Goal: Check status: Check status

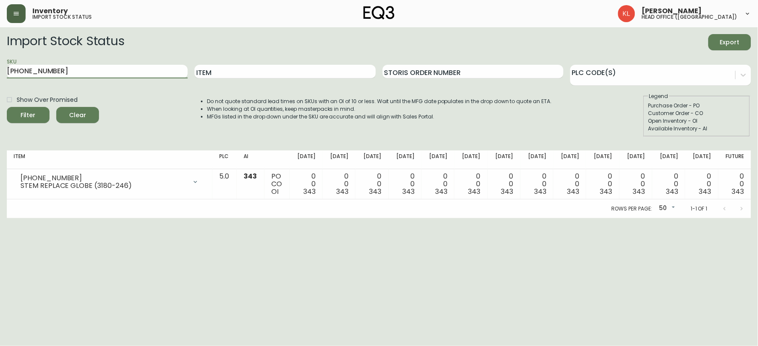
click at [11, 15] on button "button" at bounding box center [16, 13] width 19 height 19
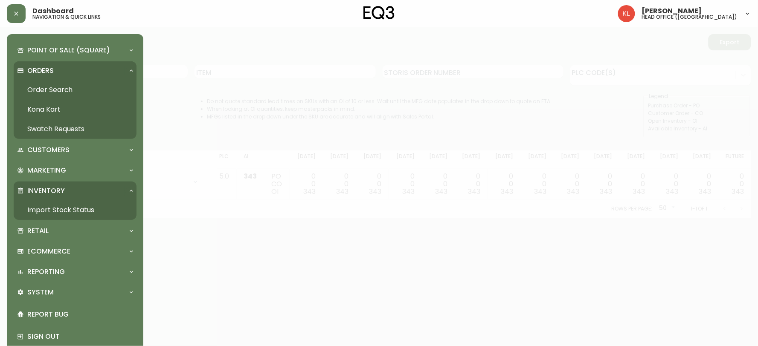
click at [35, 89] on link "Order Search" at bounding box center [75, 90] width 123 height 20
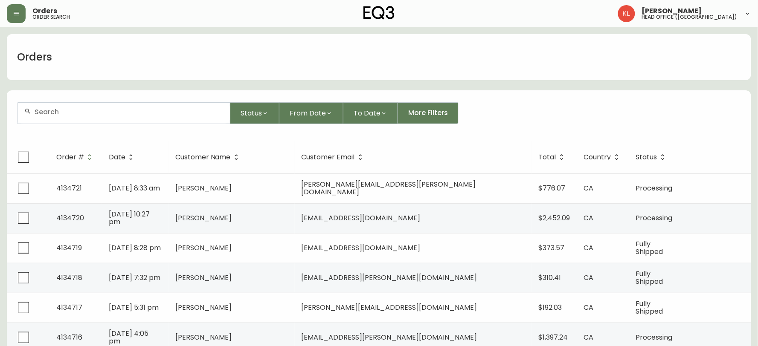
click at [88, 118] on div at bounding box center [123, 113] width 212 height 21
paste input "8554045"
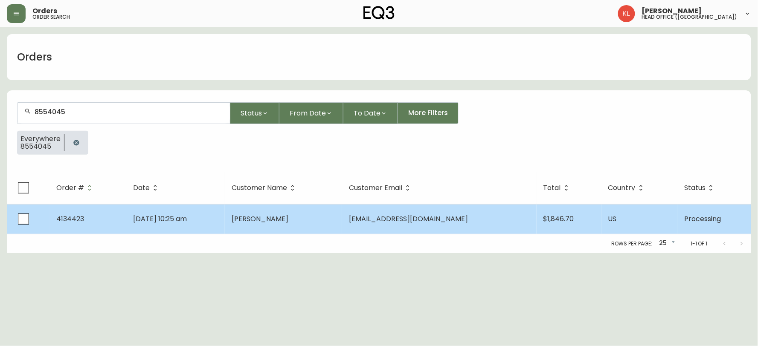
type input "8554045"
click at [88, 143] on td "4134423" at bounding box center [87, 219] width 77 height 30
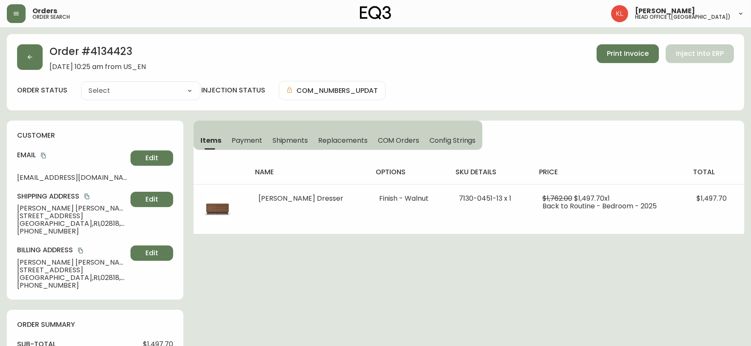
type input "Processing"
select select "PROCESSING"
click at [29, 61] on button "button" at bounding box center [30, 57] width 26 height 26
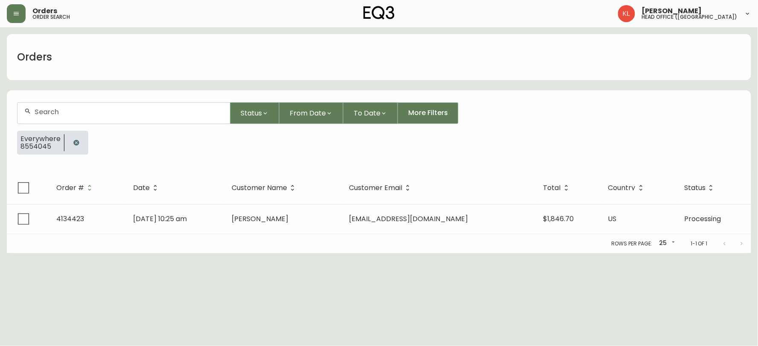
click at [77, 142] on icon "button" at bounding box center [76, 143] width 6 height 6
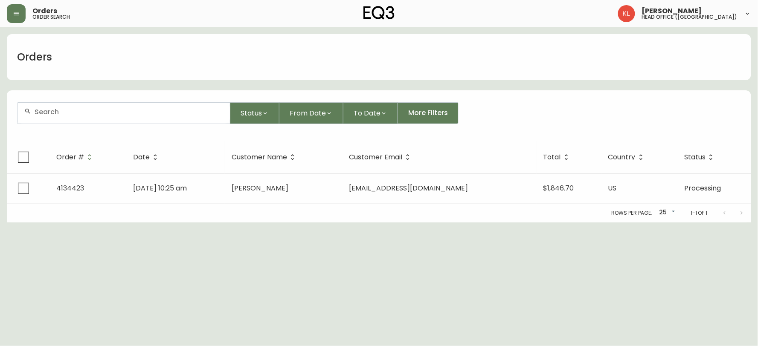
click at [99, 117] on div at bounding box center [123, 113] width 212 height 21
paste input "[PHONE_NUMBER]"
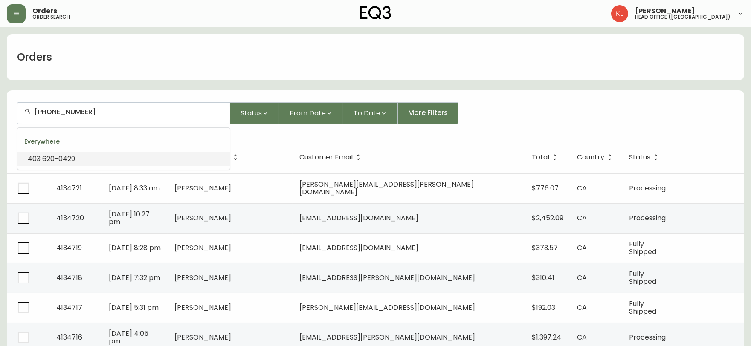
click at [70, 109] on input "[PHONE_NUMBER]" at bounding box center [129, 112] width 189 height 8
click at [66, 112] on input "[PHONE_NUMBER]" at bounding box center [129, 112] width 189 height 8
click at [51, 113] on input "[PHONE_NUMBER]" at bounding box center [129, 112] width 189 height 8
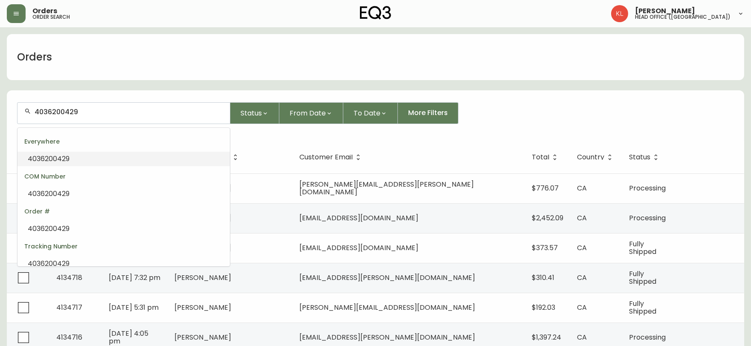
click at [134, 116] on div "4036200429" at bounding box center [123, 113] width 212 height 21
click at [128, 111] on input "4036200429" at bounding box center [129, 112] width 189 height 8
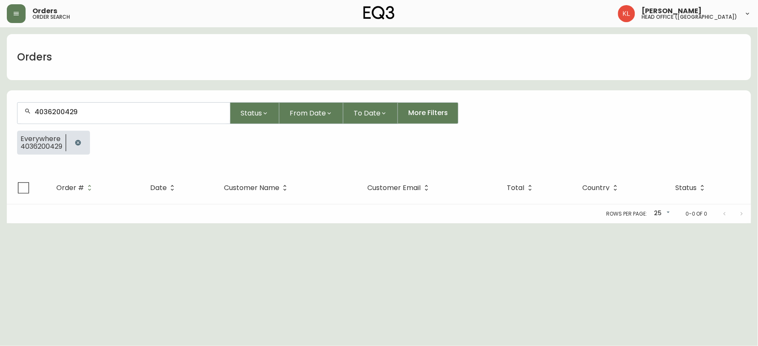
type input "4036200429"
click at [82, 143] on button "button" at bounding box center [78, 142] width 17 height 17
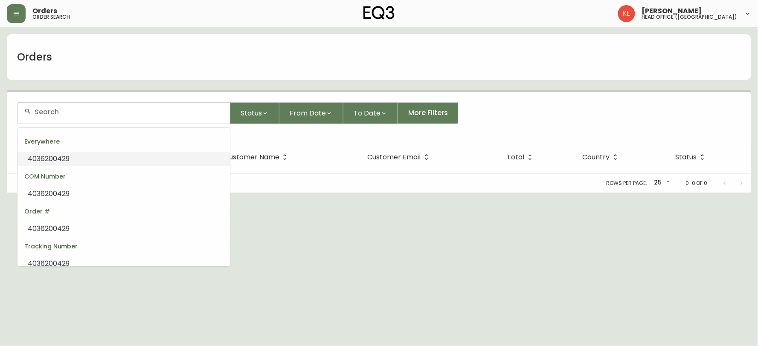
click at [107, 108] on input "text" at bounding box center [129, 112] width 189 height 8
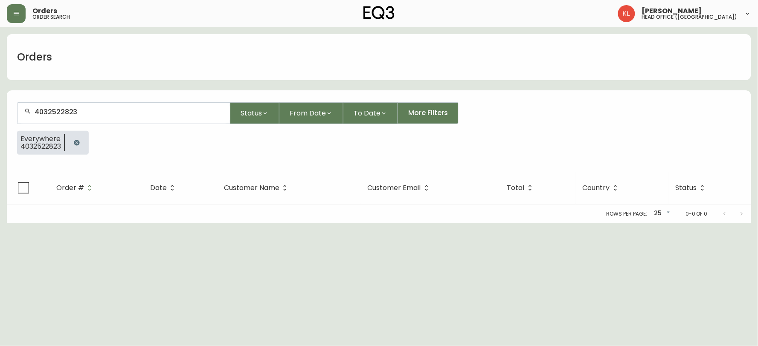
type input "4032522823"
